Goal: Check status: Check status

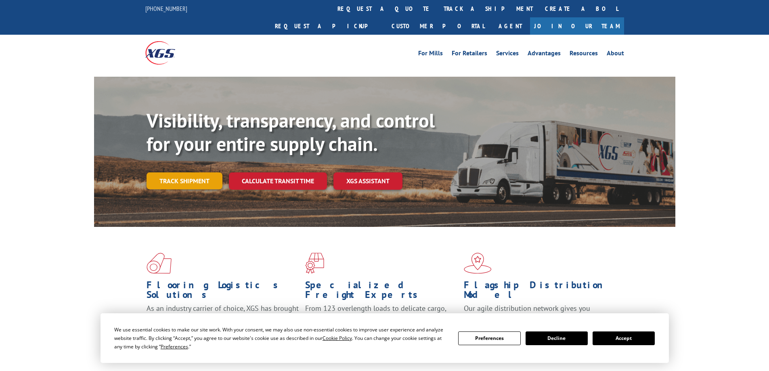
click at [169, 172] on link "Track shipment" at bounding box center [185, 180] width 76 height 17
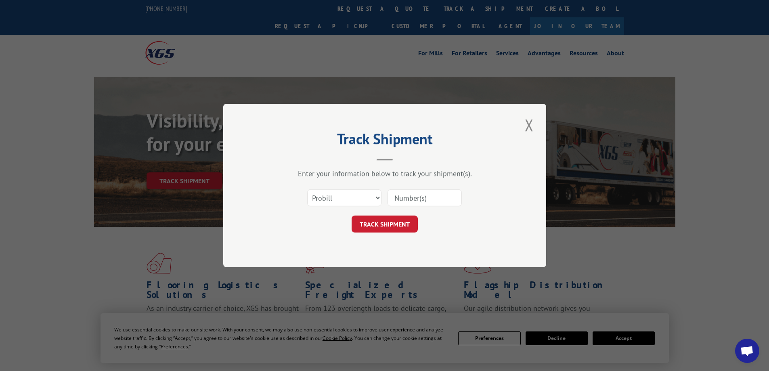
click at [342, 188] on div "Select category... Probill BOL PO" at bounding box center [385, 198] width 242 height 27
click at [333, 201] on select "Select category... Probill BOL PO" at bounding box center [344, 197] width 74 height 17
select select "bol"
click at [307, 189] on select "Select category... Probill BOL PO" at bounding box center [344, 197] width 74 height 17
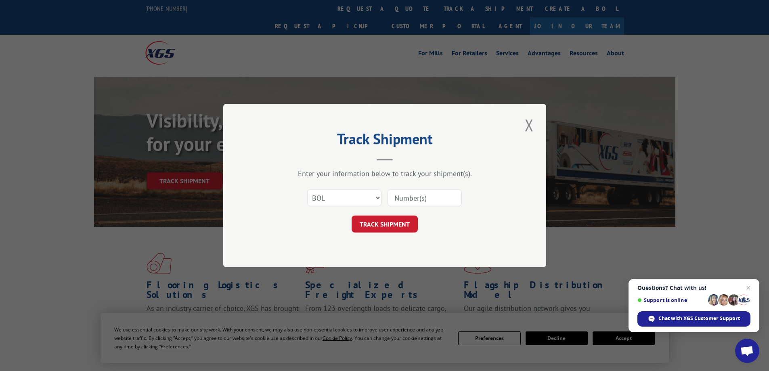
click at [414, 202] on input at bounding box center [425, 197] width 74 height 17
type input "3347473"
click at [375, 229] on button "TRACK SHIPMENT" at bounding box center [385, 224] width 66 height 17
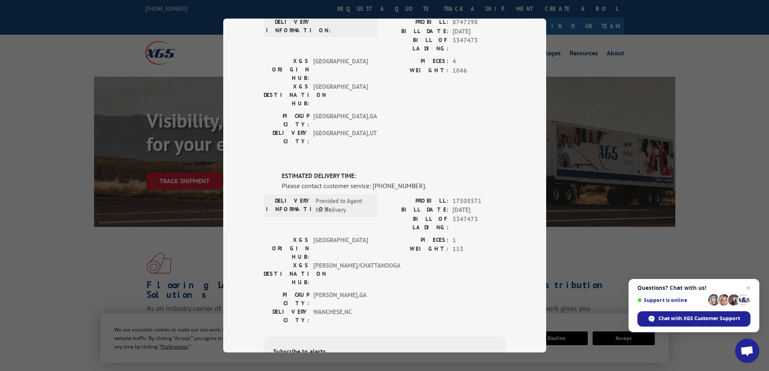
scroll to position [273, 0]
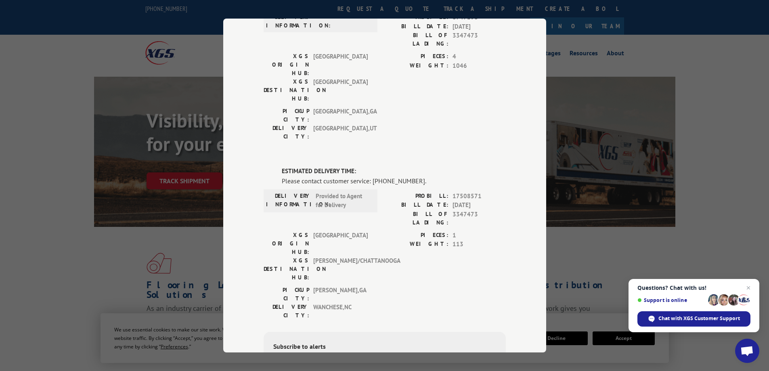
drag, startPoint x: 679, startPoint y: 56, endPoint x: 685, endPoint y: 58, distance: 6.7
click at [678, 57] on div "Track Shipment DELIVERED DELIVERY INFORMATION: PROBILL: 7466484 BILL DATE: [DAT…" at bounding box center [384, 185] width 769 height 371
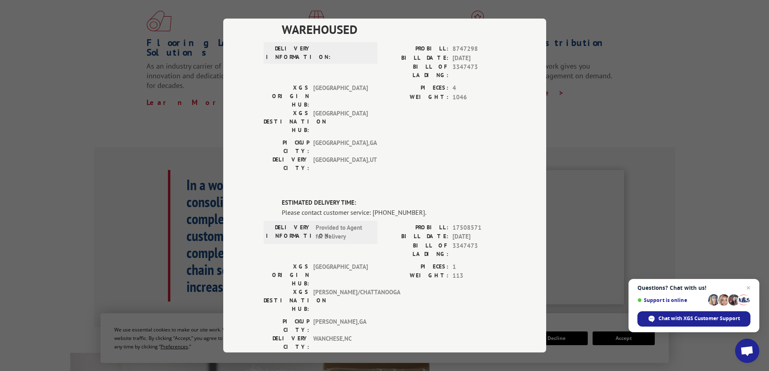
scroll to position [242, 0]
